Goal: Task Accomplishment & Management: Manage account settings

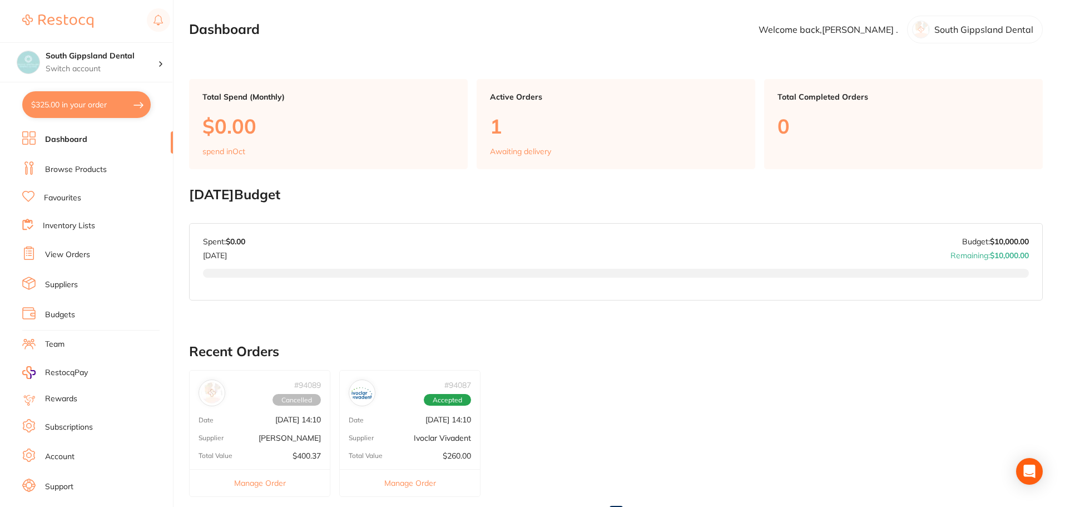
click at [125, 101] on button "$325.00 in your order" at bounding box center [86, 104] width 128 height 27
checkbox input "true"
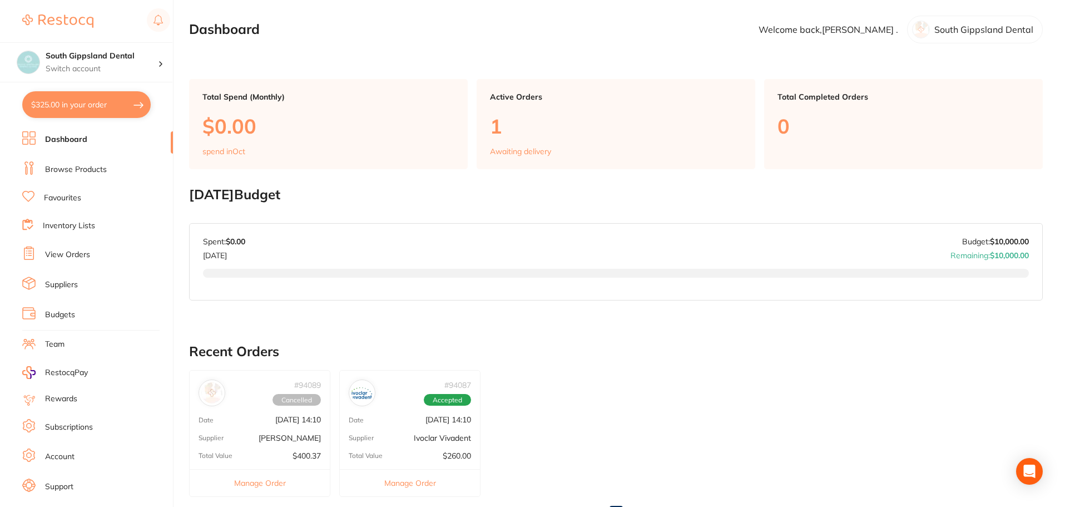
checkbox input "true"
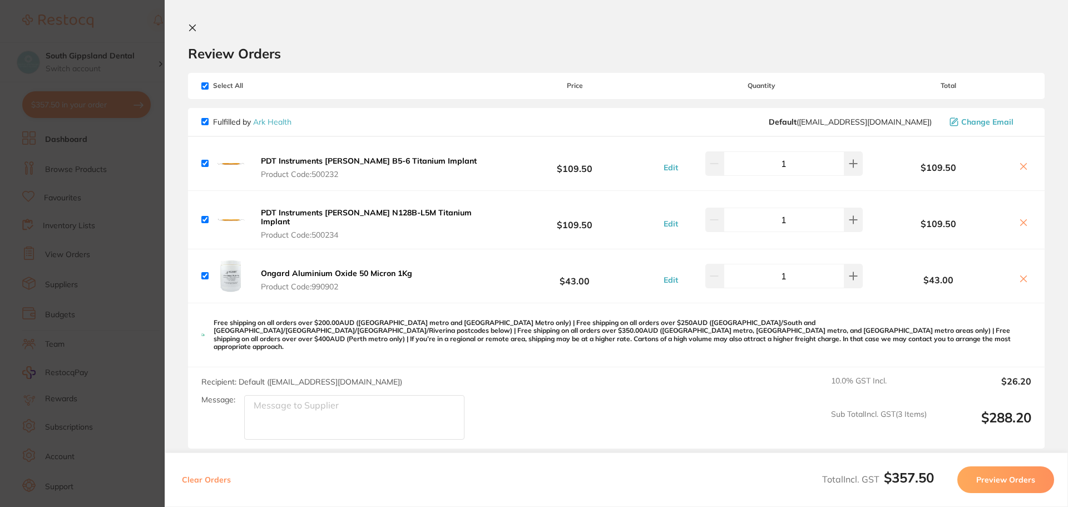
click at [192, 26] on icon at bounding box center [192, 27] width 9 height 9
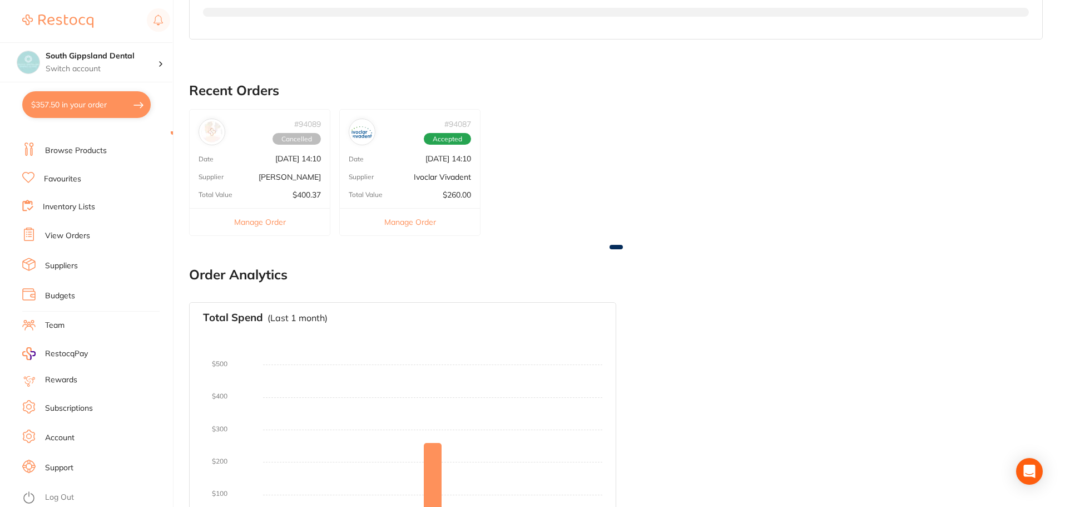
scroll to position [278, 0]
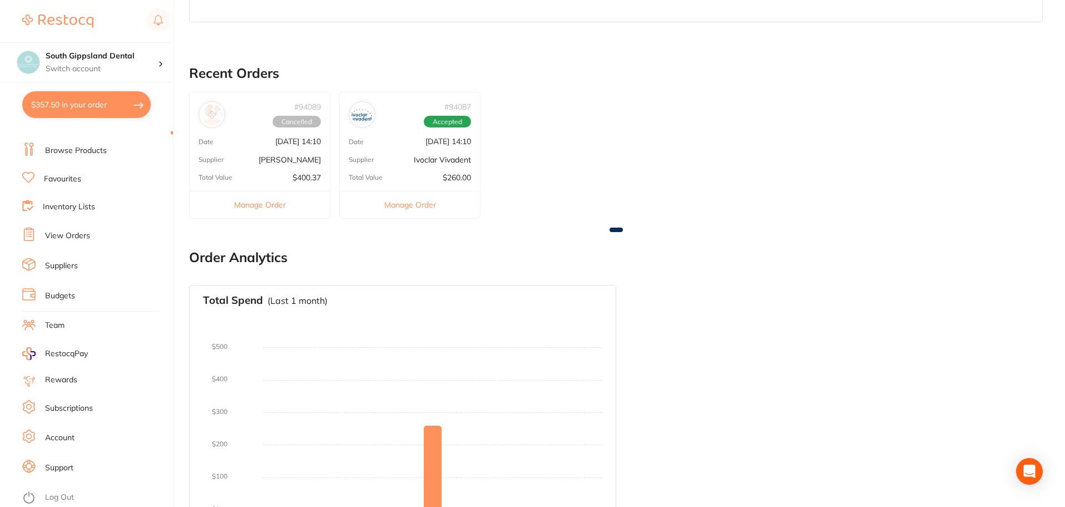
click at [70, 433] on link "Account" at bounding box center [59, 437] width 29 height 11
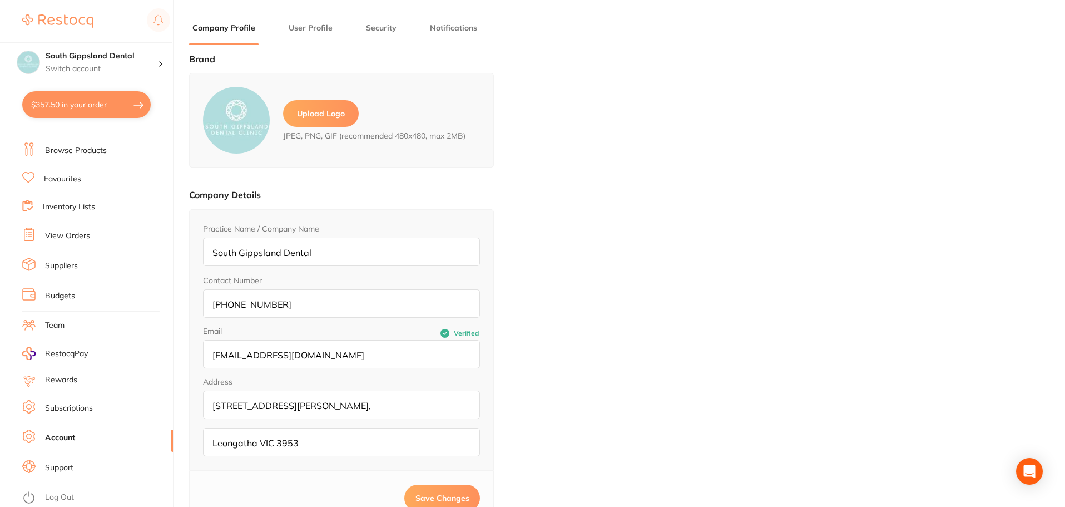
type input "[PERSON_NAME]"
type input "."
type input "[EMAIL_ADDRESS][DOMAIN_NAME]"
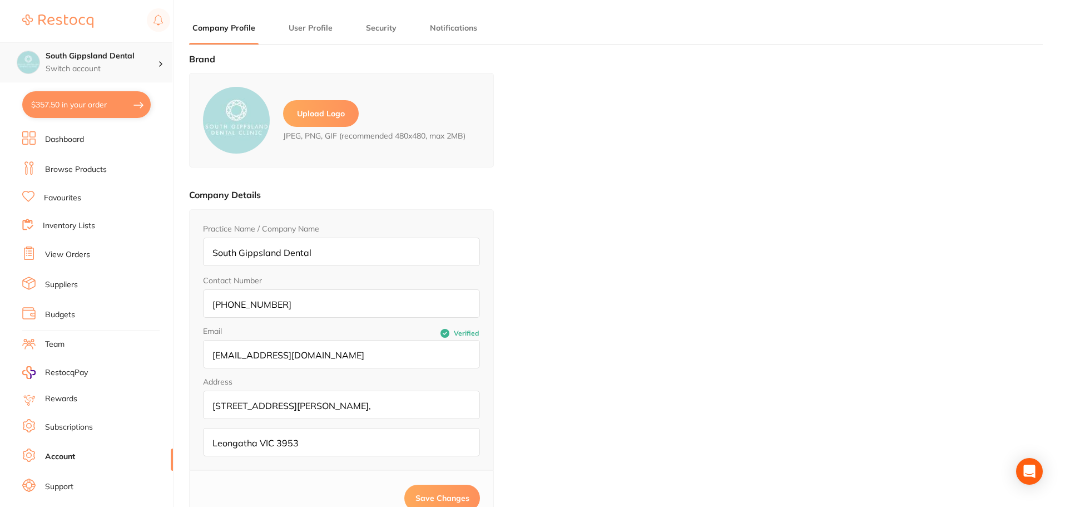
click at [156, 57] on h4 "South Gippsland Dental" at bounding box center [102, 56] width 112 height 11
click at [63, 135] on link "Dashboard" at bounding box center [64, 139] width 39 height 11
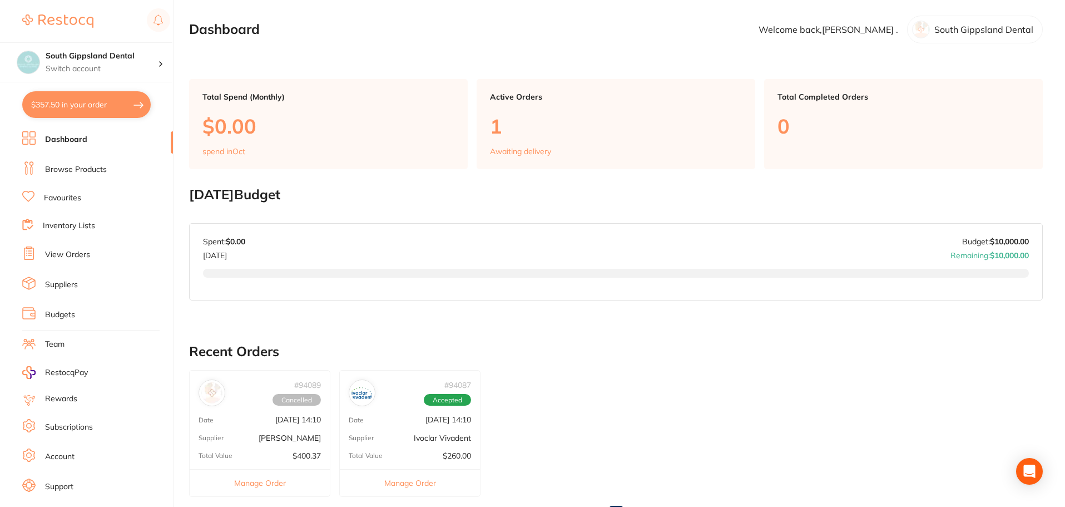
click at [61, 254] on link "View Orders" at bounding box center [67, 254] width 45 height 11
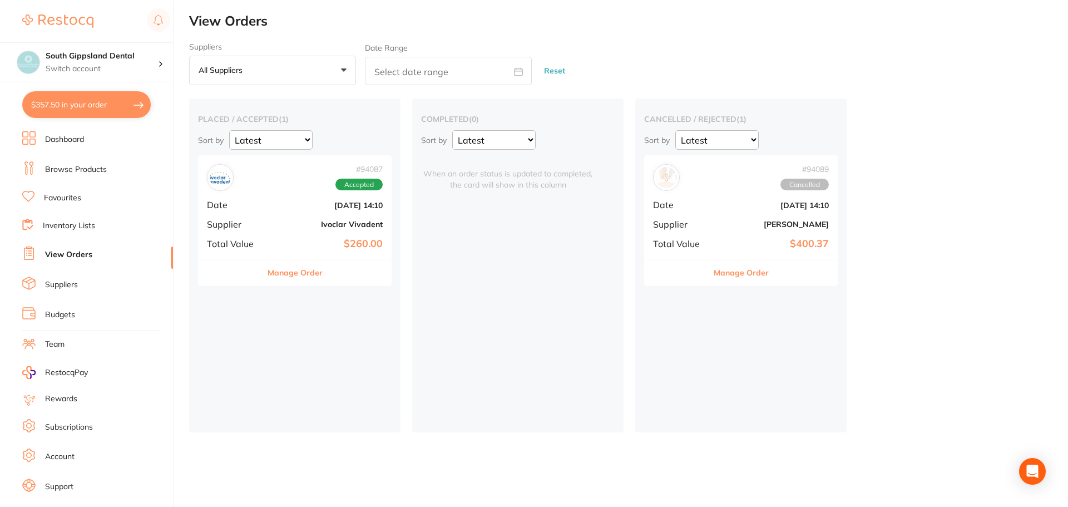
click at [68, 224] on link "Inventory Lists" at bounding box center [69, 225] width 52 height 11
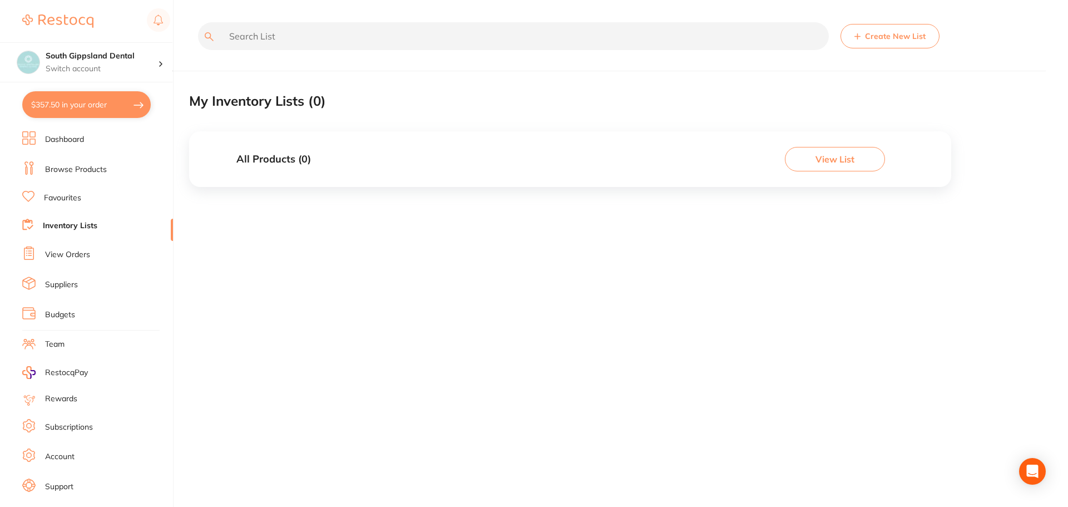
click at [73, 140] on link "Dashboard" at bounding box center [64, 139] width 39 height 11
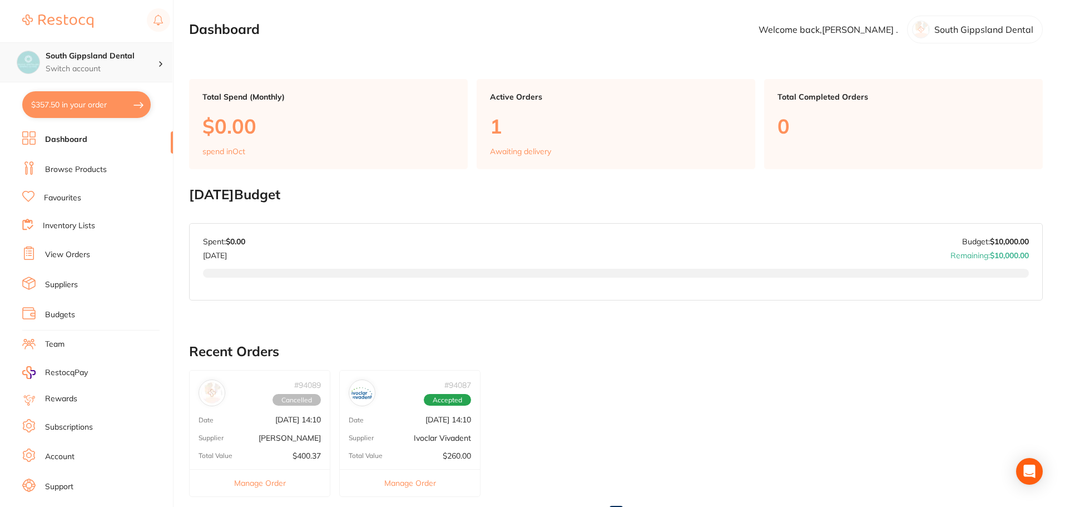
click at [160, 61] on div at bounding box center [165, 62] width 14 height 10
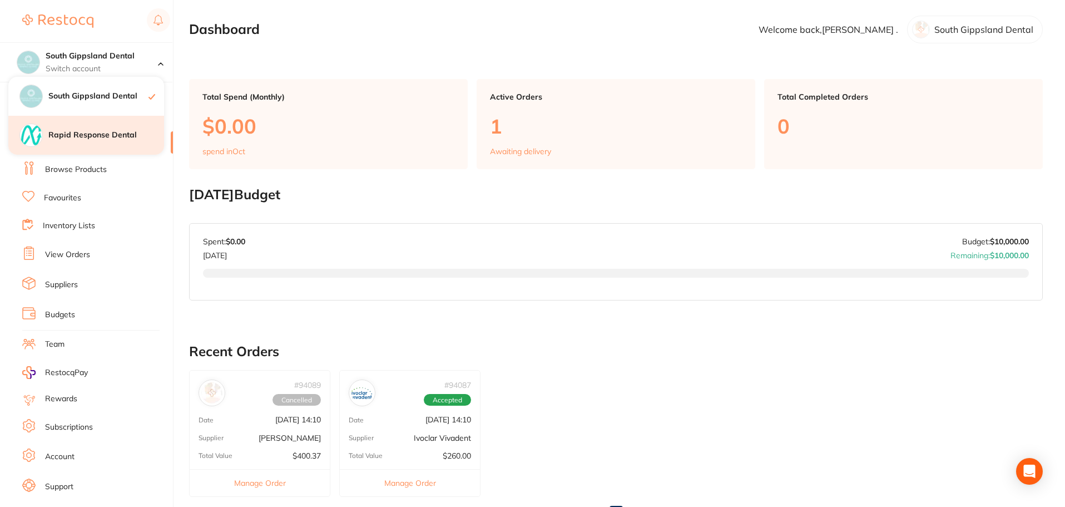
click at [119, 136] on h4 "Rapid Response Dental" at bounding box center [106, 135] width 116 height 11
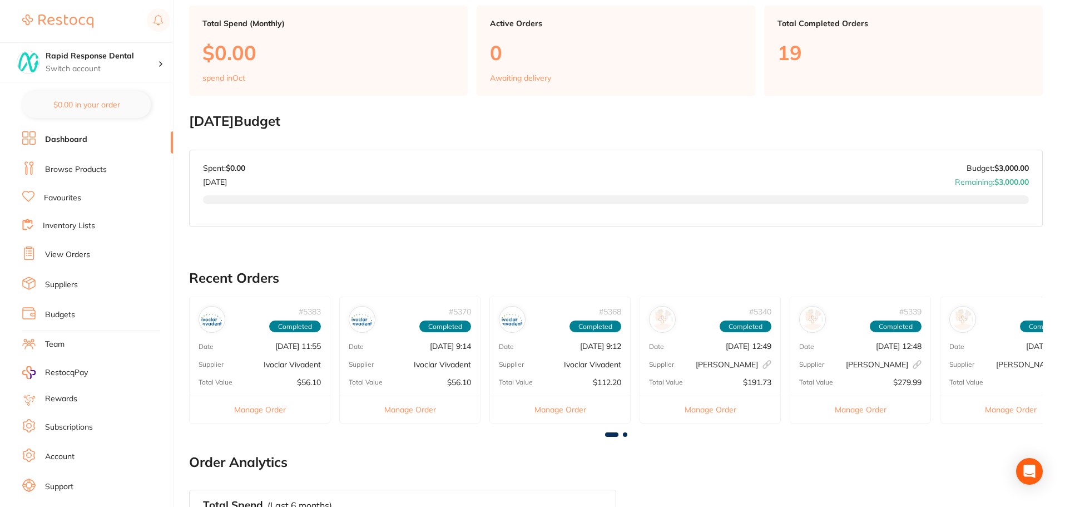
scroll to position [222, 0]
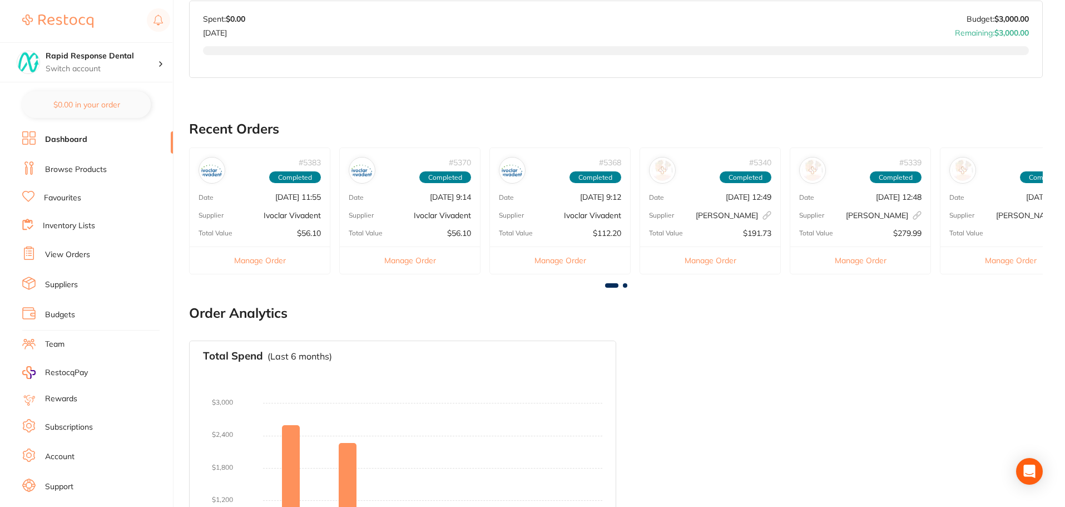
click at [61, 427] on link "Subscriptions" at bounding box center [69, 427] width 48 height 11
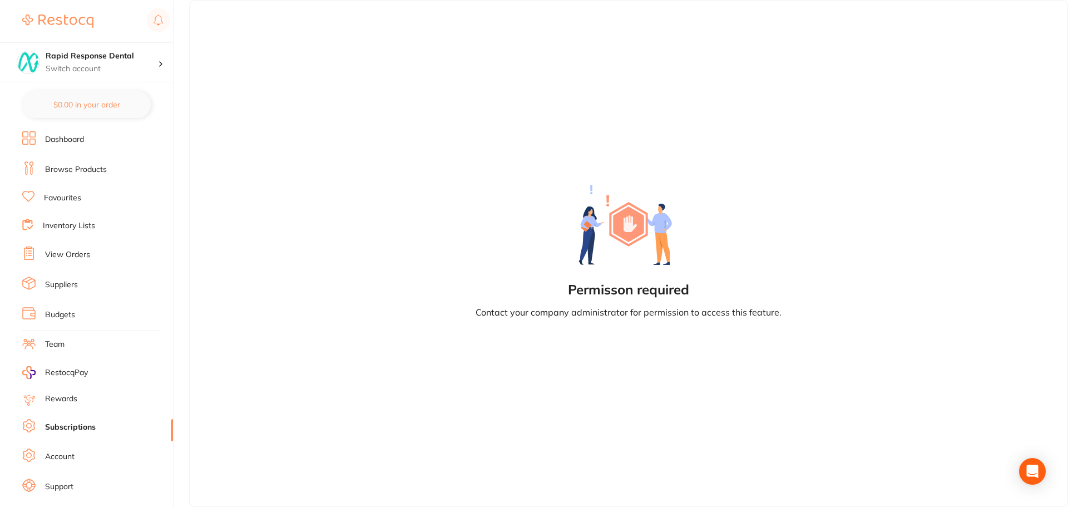
click at [62, 458] on link "Account" at bounding box center [59, 456] width 29 height 11
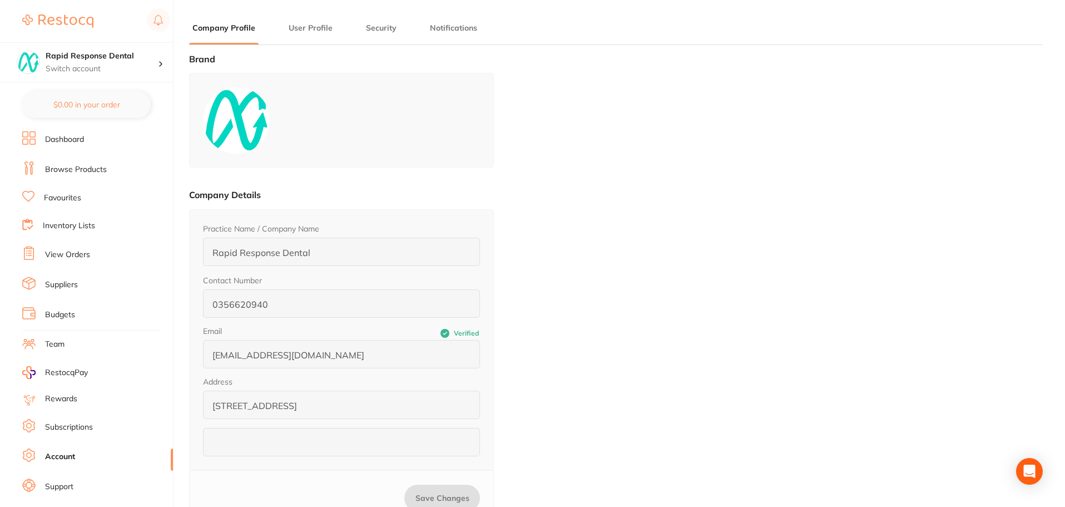
type input "[PERSON_NAME]"
type input "."
type input "[EMAIL_ADDRESS][DOMAIN_NAME]"
click at [155, 57] on h4 "Rapid Response Dental" at bounding box center [102, 56] width 112 height 11
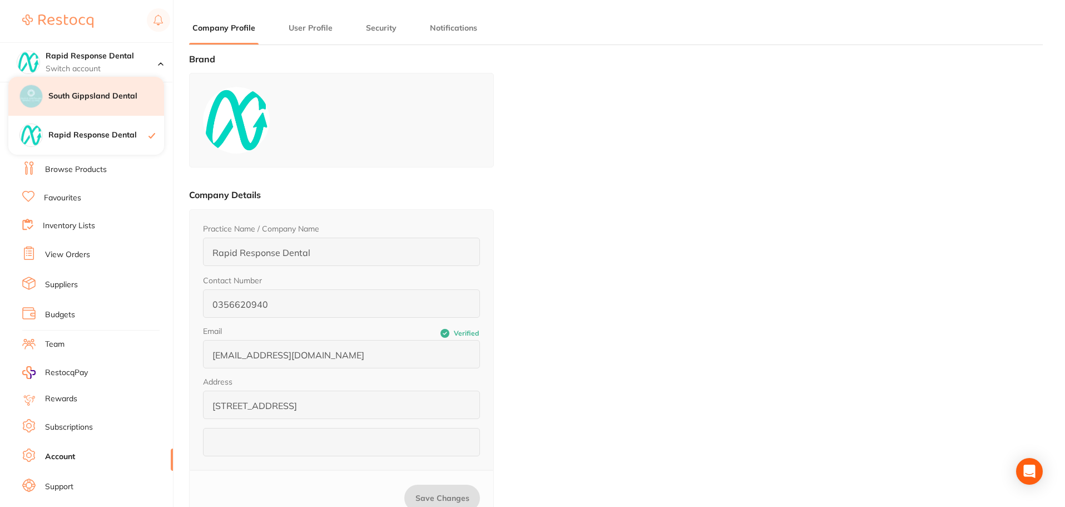
click at [130, 101] on h4 "South Gippsland Dental" at bounding box center [106, 96] width 116 height 11
type input "South Gippsland Dental"
type input "[PHONE_NUMBER]"
type input "[EMAIL_ADDRESS][DOMAIN_NAME]"
type input "[STREET_ADDRESS][PERSON_NAME],"
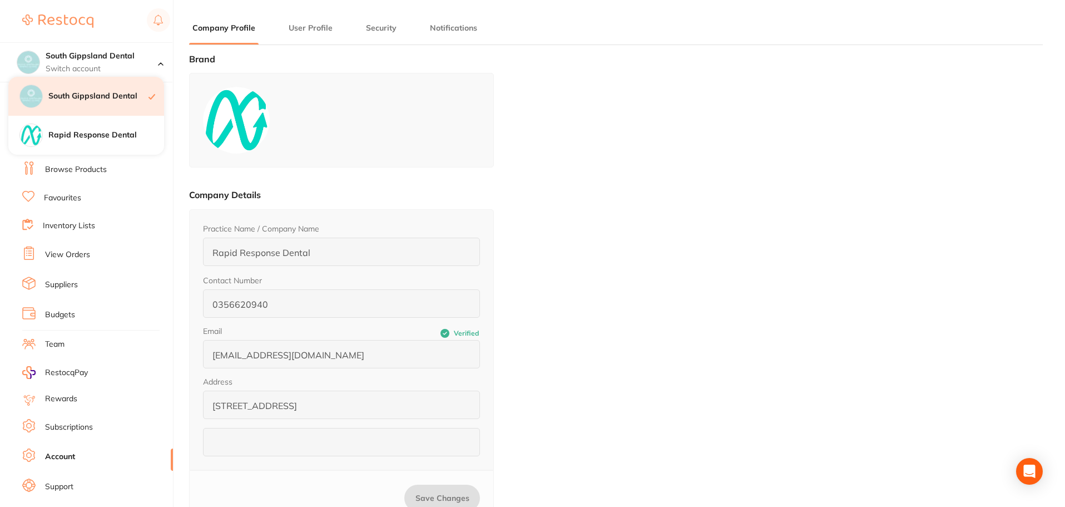
type input "Leongatha VIC 3953"
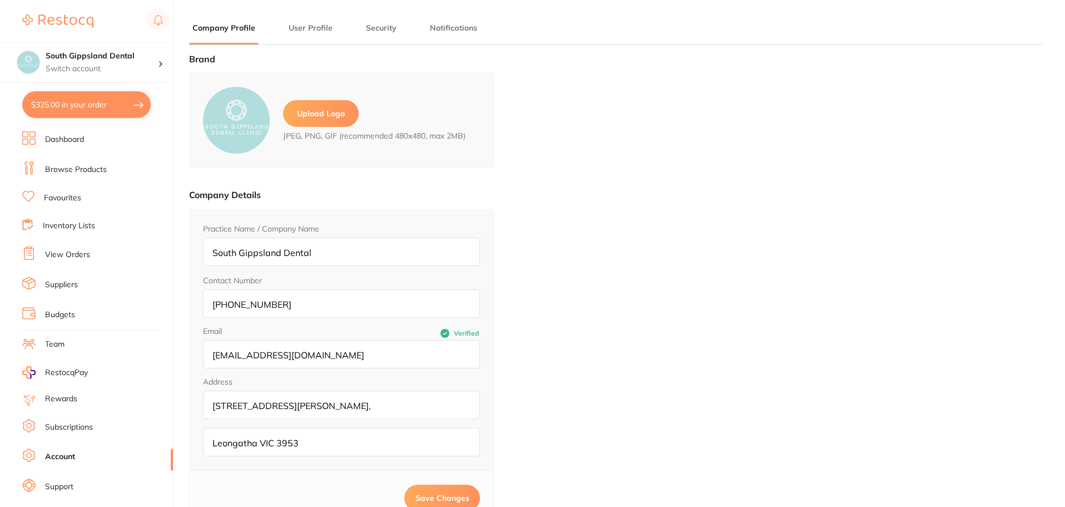
type input "[PERSON_NAME]"
type input "."
type input "[EMAIL_ADDRESS][DOMAIN_NAME]"
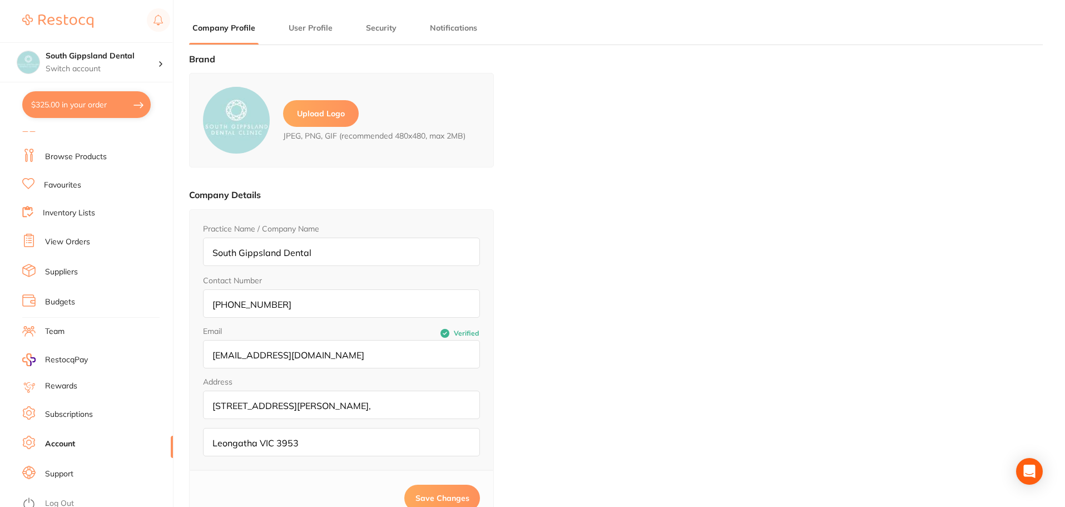
scroll to position [19, 0]
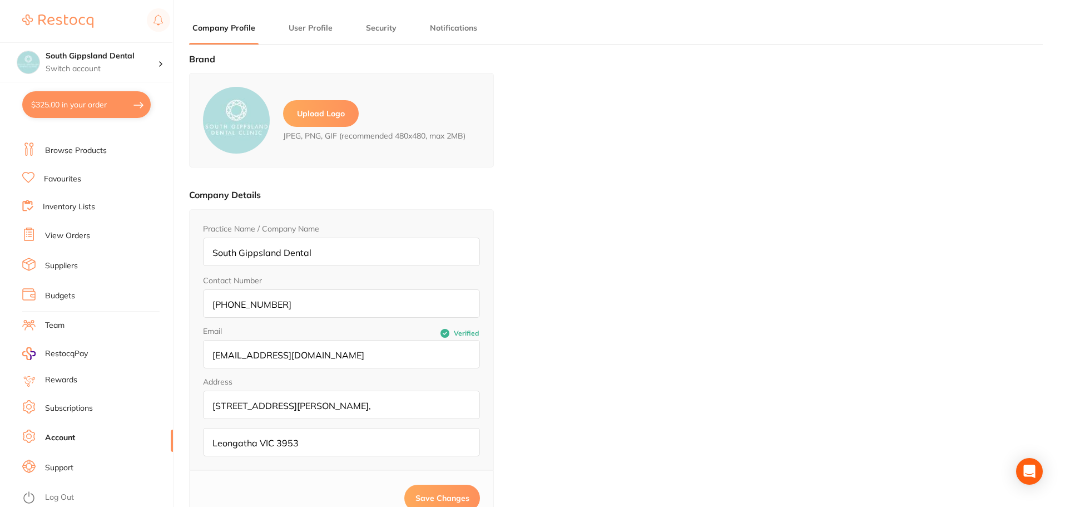
click at [76, 265] on link "Suppliers" at bounding box center [61, 265] width 33 height 11
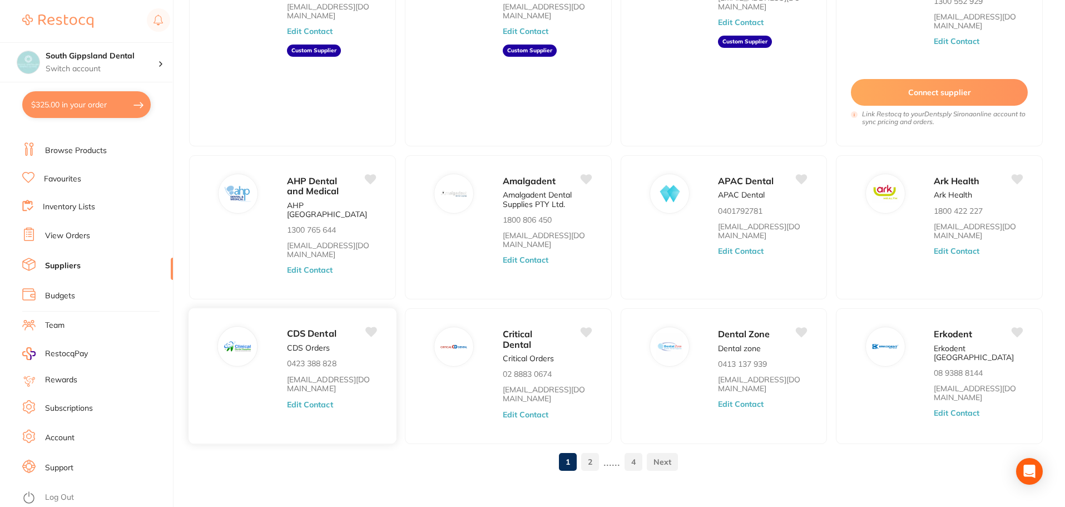
scroll to position [171, 0]
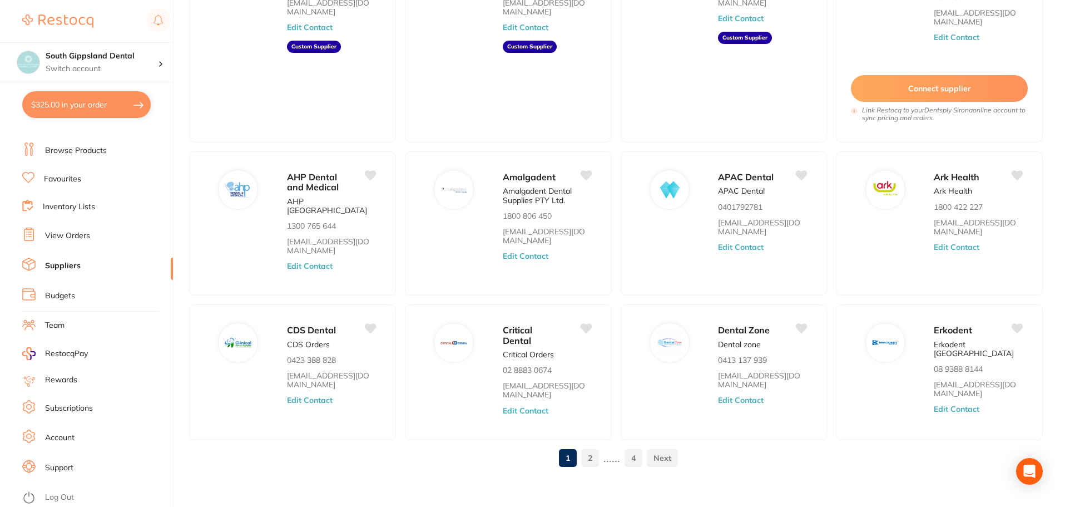
click at [587, 449] on link "2" at bounding box center [590, 458] width 18 height 22
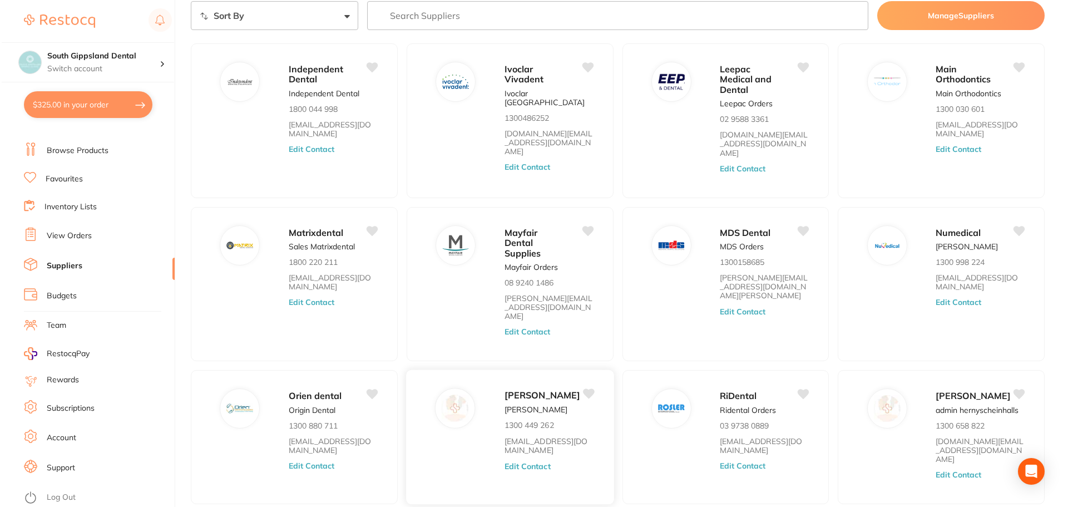
scroll to position [0, 0]
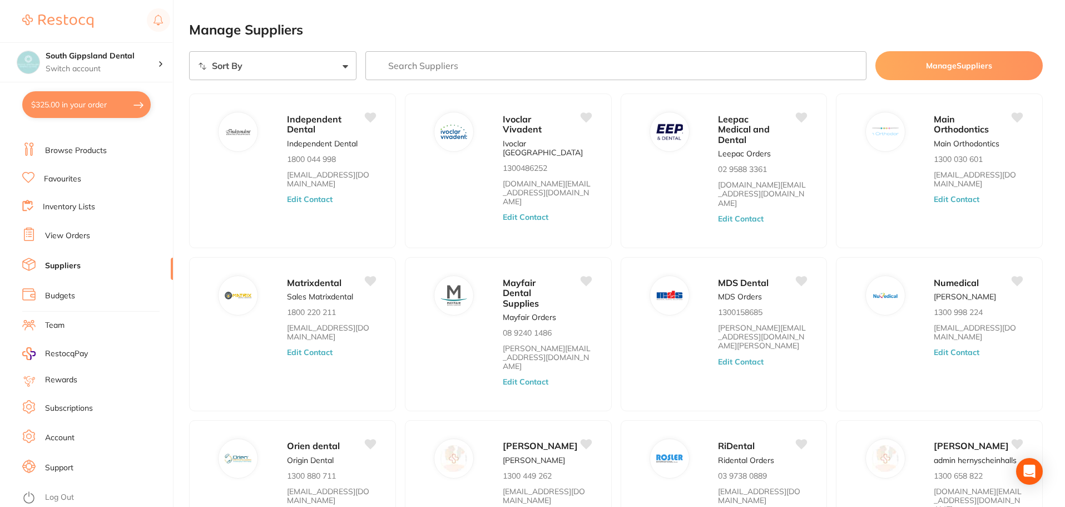
click at [469, 68] on input "search" at bounding box center [616, 65] width 502 height 29
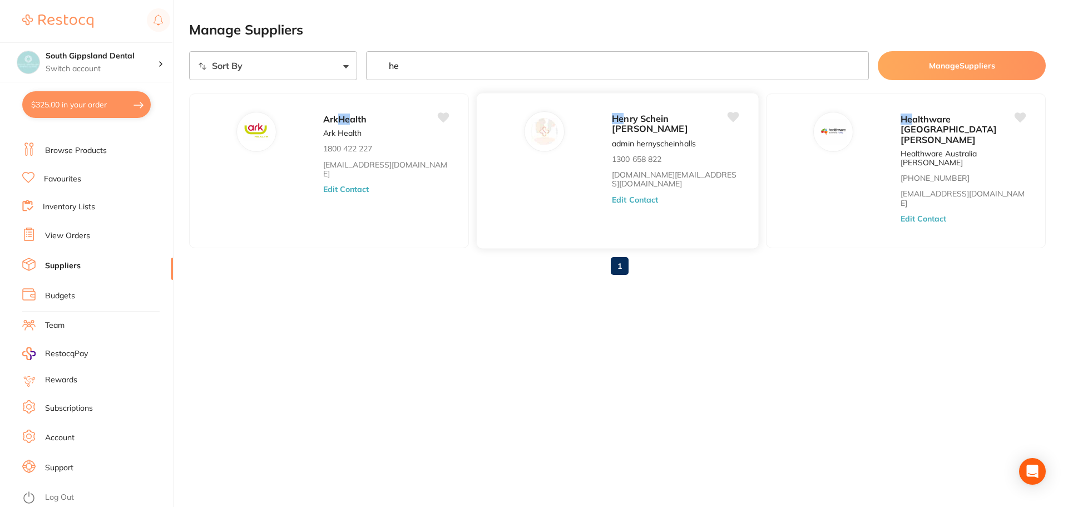
type input "he"
click at [612, 116] on span "nry Schein [PERSON_NAME]" at bounding box center [650, 124] width 76 height 22
click at [612, 123] on span "nry Schein [PERSON_NAME]" at bounding box center [650, 124] width 76 height 22
click at [531, 141] on img at bounding box center [544, 131] width 27 height 27
click at [531, 131] on img at bounding box center [544, 131] width 27 height 27
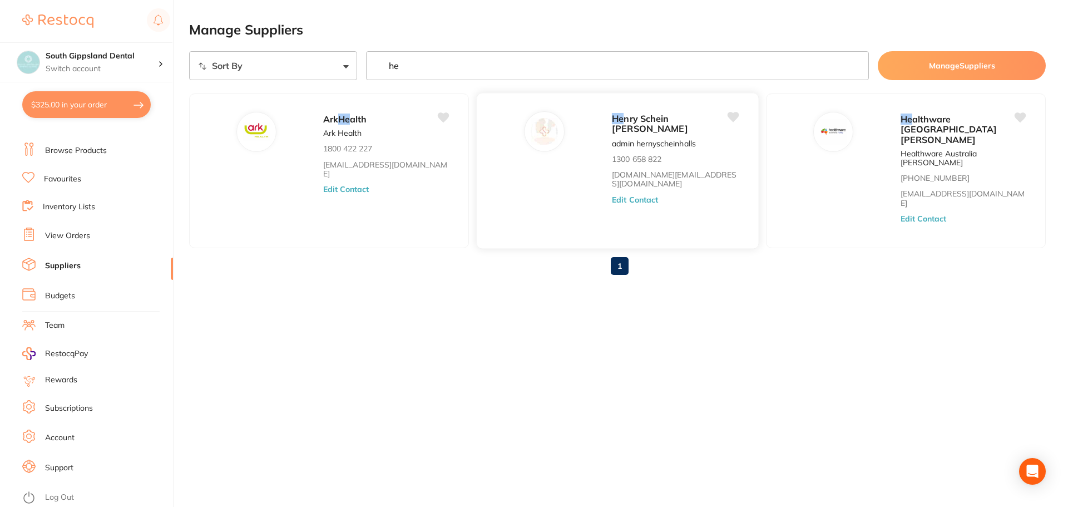
click at [493, 198] on div "He nry [PERSON_NAME] [PERSON_NAME] admin hernyscheinhalls 1300 658 822 [DOMAIN_…" at bounding box center [617, 171] width 283 height 156
click at [493, 197] on div "He nry [PERSON_NAME] [PERSON_NAME] admin hernyscheinhalls 1300 658 822 [DOMAIN_…" at bounding box center [617, 171] width 283 height 156
click at [612, 125] on div "He nry Schein [PERSON_NAME]" at bounding box center [675, 123] width 126 height 25
click at [476, 148] on div "He nry [PERSON_NAME] [PERSON_NAME] admin hernyscheinhalls 1300 658 822 [DOMAIN_…" at bounding box center [617, 171] width 283 height 156
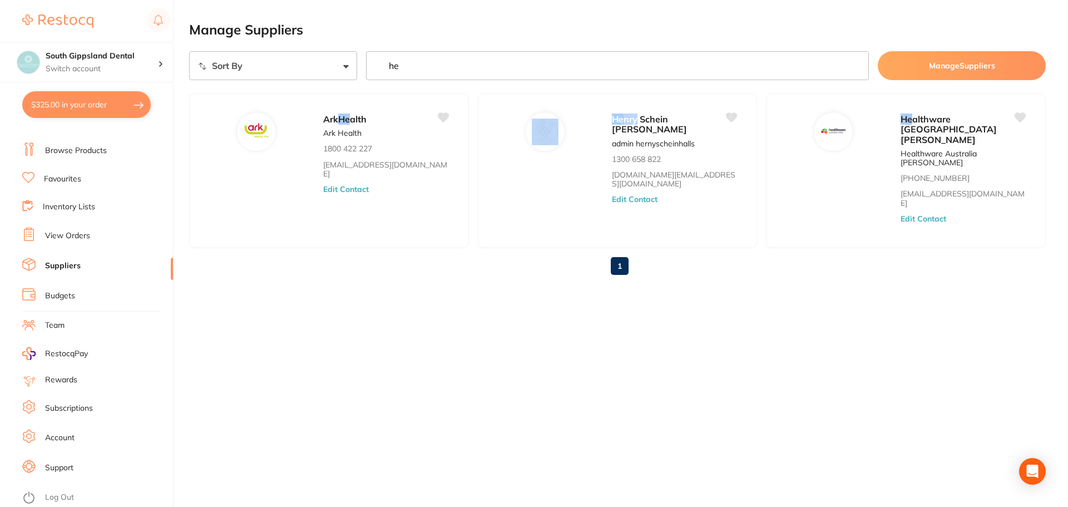
click at [928, 61] on button "Manage Suppliers" at bounding box center [962, 65] width 168 height 29
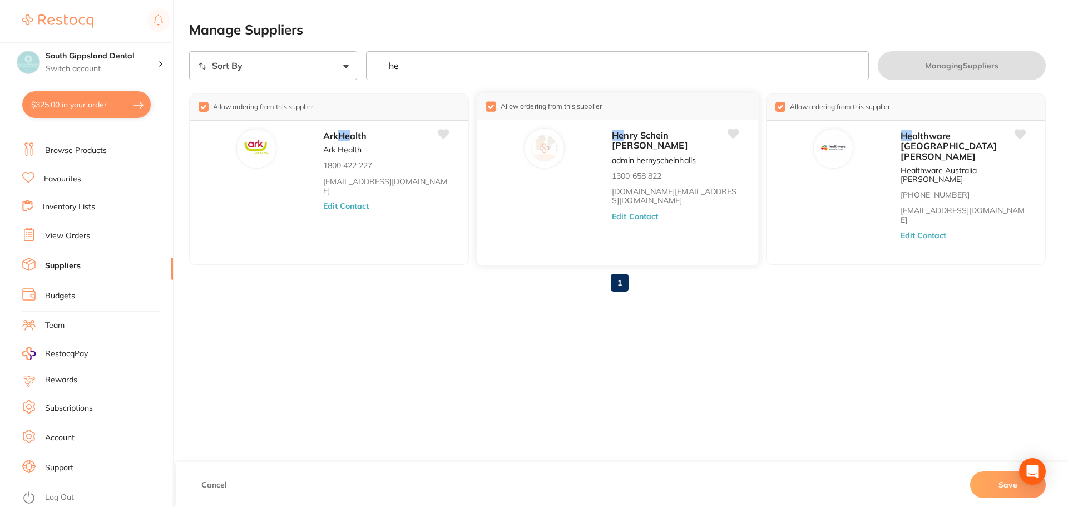
click at [519, 140] on div "Allow ordering from this supplier He nry Schein [PERSON_NAME] admin hernyschein…" at bounding box center [617, 178] width 283 height 173
click at [612, 139] on em "He" at bounding box center [618, 135] width 12 height 11
click at [682, 309] on main "Manage Suppliers Sort By A-Z Z-A he Managing Suppliers Allow ordering from this…" at bounding box center [628, 170] width 879 height 340
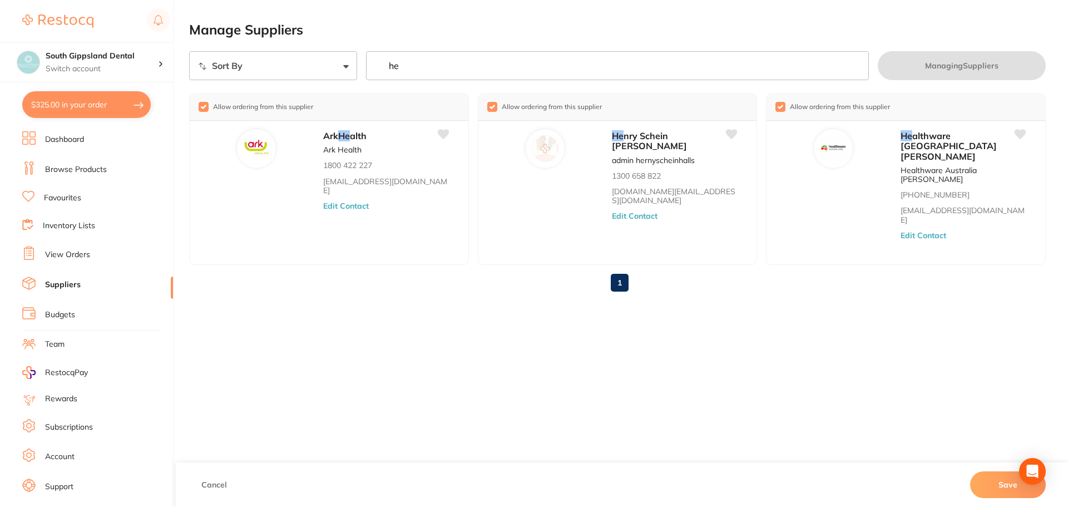
click at [75, 139] on link "Dashboard" at bounding box center [64, 139] width 39 height 11
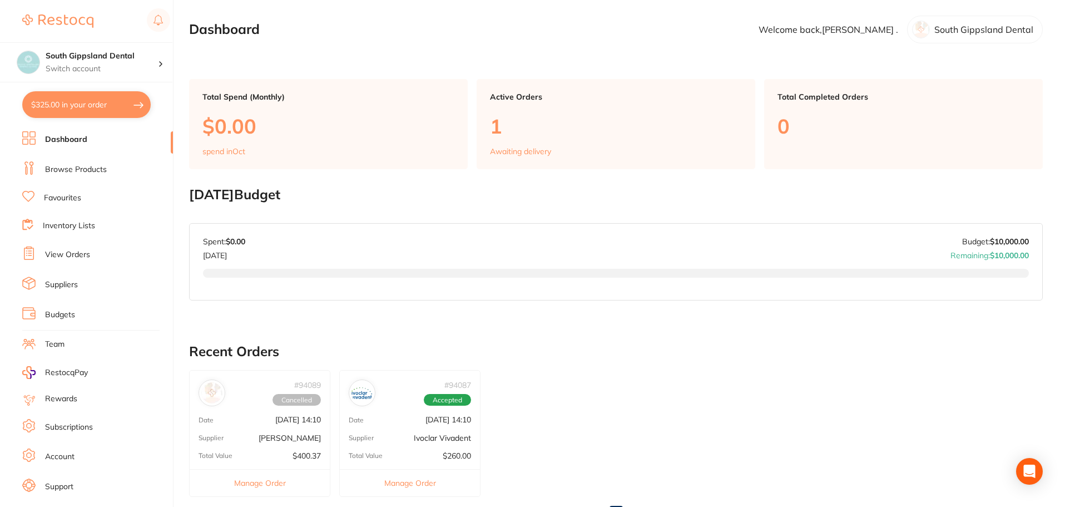
click at [368, 393] on img at bounding box center [361, 392] width 21 height 21
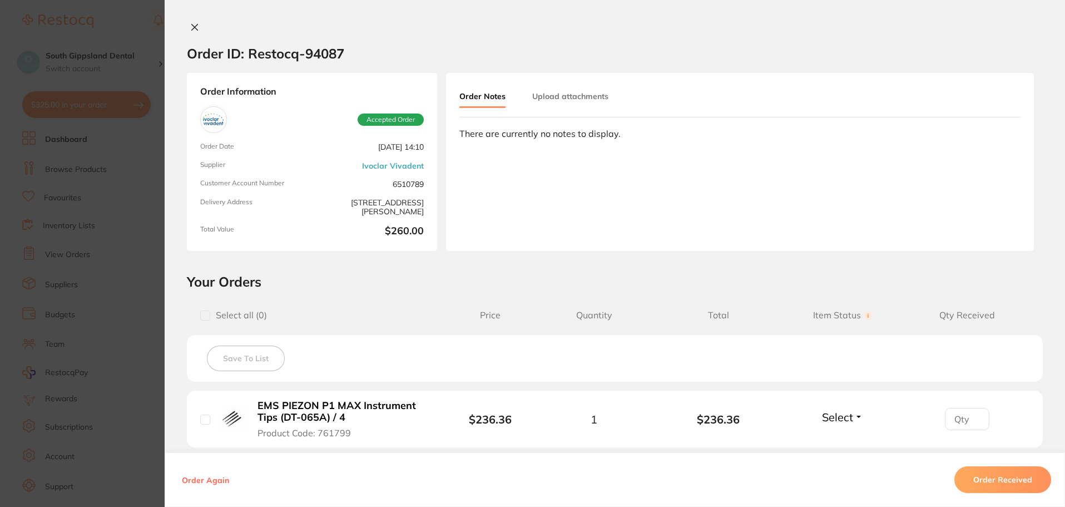
click at [193, 27] on icon at bounding box center [194, 27] width 9 height 9
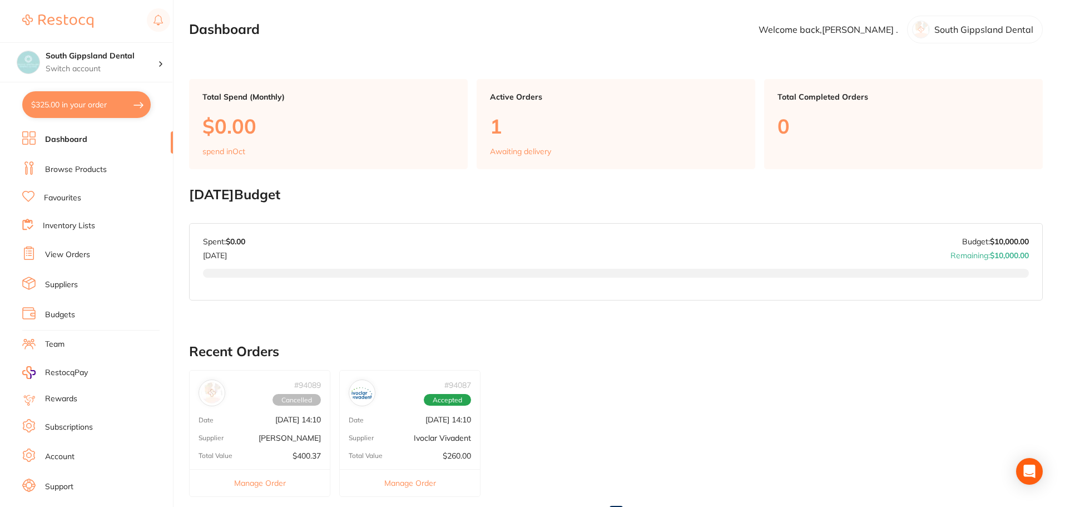
click at [55, 140] on link "Dashboard" at bounding box center [66, 139] width 42 height 11
click at [34, 136] on icon at bounding box center [28, 137] width 13 height 13
click at [977, 29] on p "South Gippsland Dental" at bounding box center [983, 29] width 99 height 10
click at [56, 19] on img at bounding box center [57, 20] width 71 height 13
